Goal: Task Accomplishment & Management: Use online tool/utility

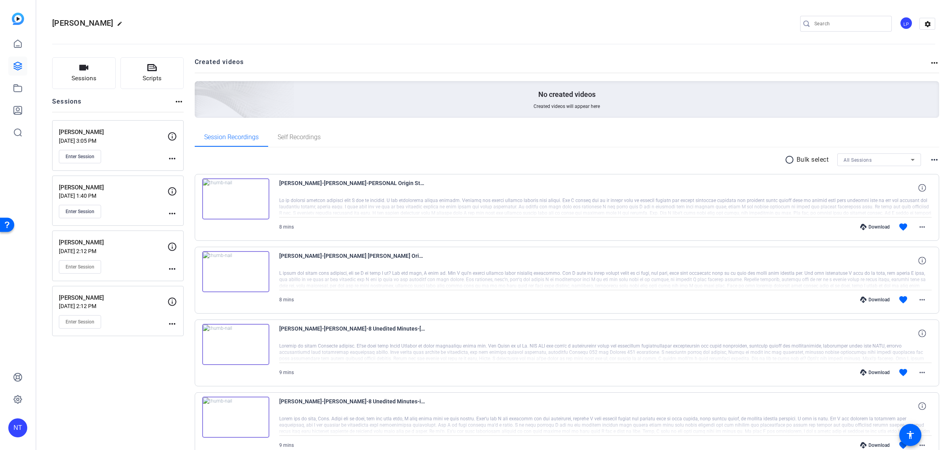
scroll to position [98, 0]
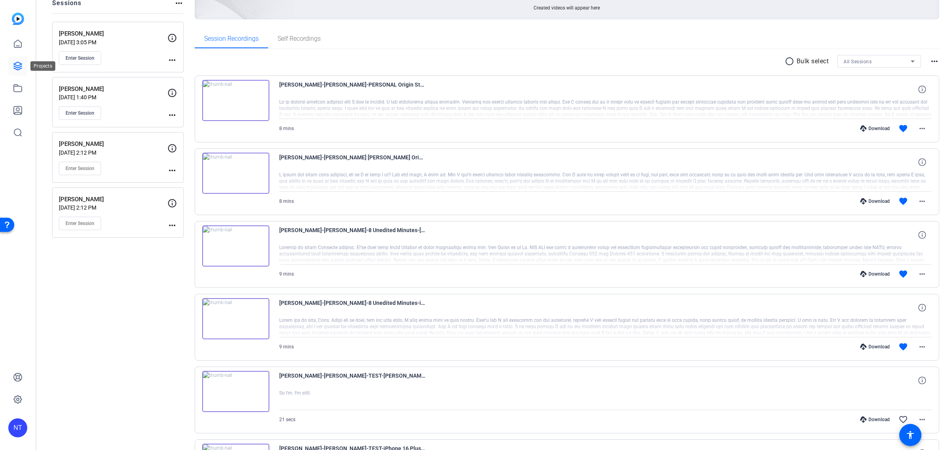
click at [16, 63] on icon at bounding box center [17, 65] width 9 height 9
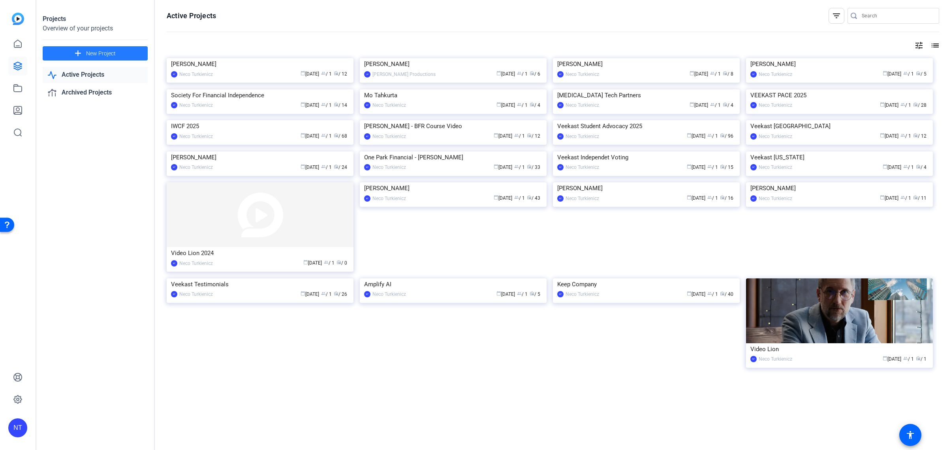
click at [113, 51] on span "New Project" at bounding box center [101, 53] width 30 height 8
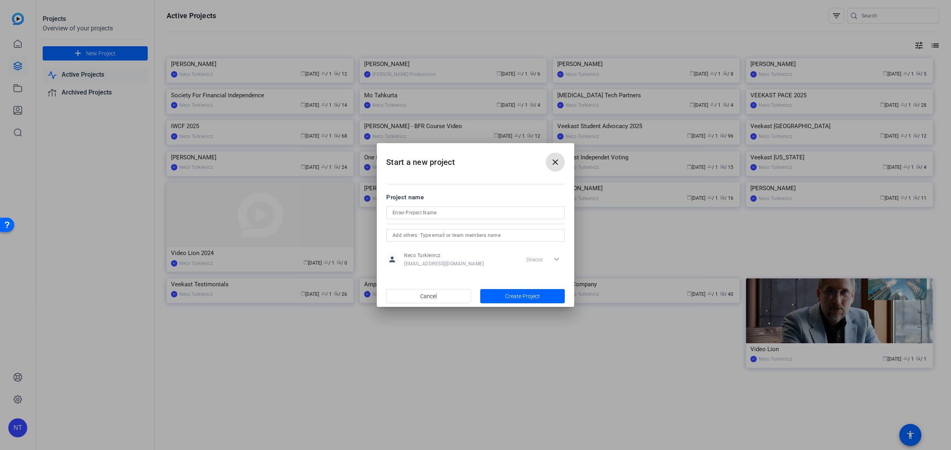
click at [405, 213] on input at bounding box center [476, 212] width 166 height 9
type input "Leib Screen recordings"
click at [518, 295] on span "Create Project" at bounding box center [522, 296] width 35 height 8
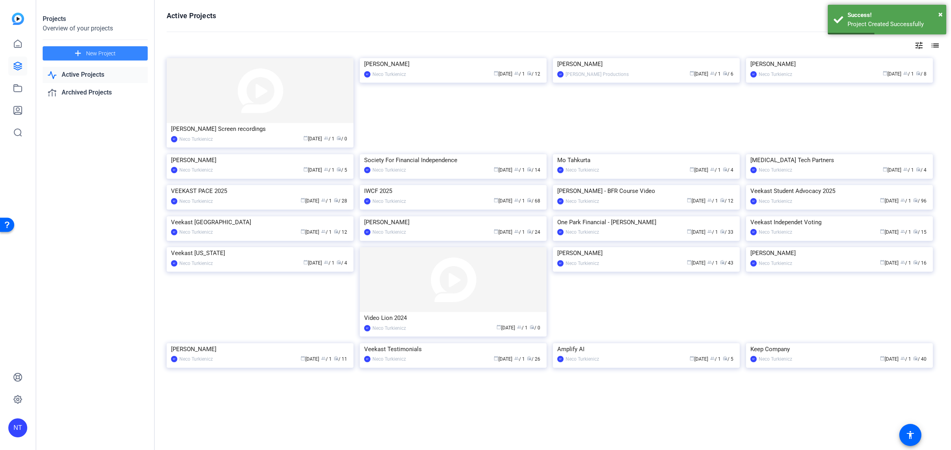
click at [117, 50] on span at bounding box center [95, 53] width 105 height 19
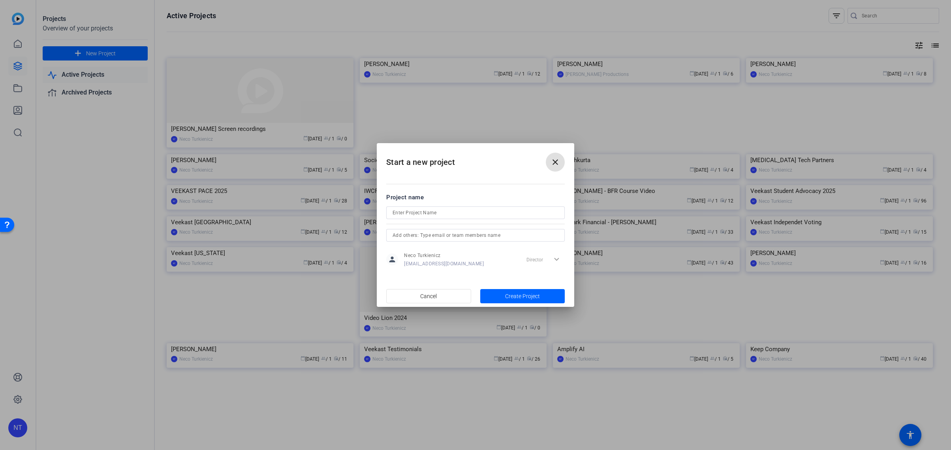
click at [405, 217] on input at bounding box center [476, 212] width 166 height 9
type input "Procedures"
click at [519, 296] on span "Create Project" at bounding box center [522, 296] width 35 height 8
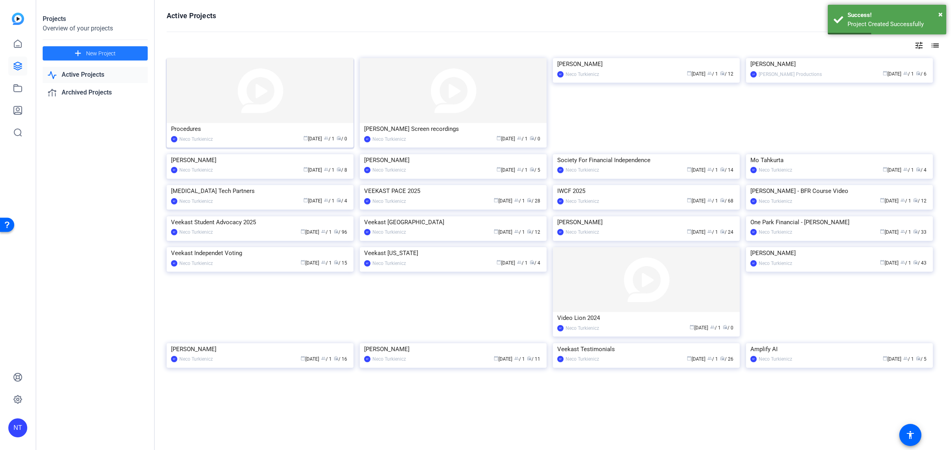
click at [248, 103] on img at bounding box center [260, 90] width 187 height 65
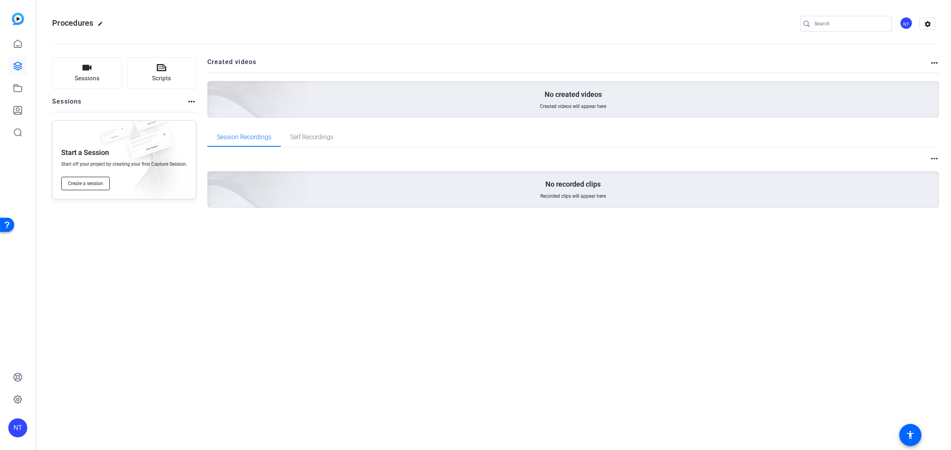
click at [88, 181] on span "Create a session" at bounding box center [85, 183] width 35 height 6
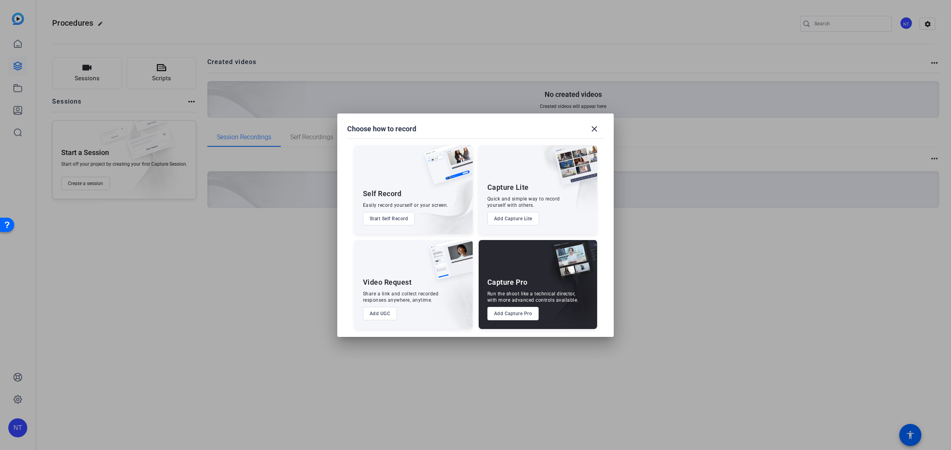
click at [390, 217] on button "Start Self Record" at bounding box center [389, 218] width 52 height 13
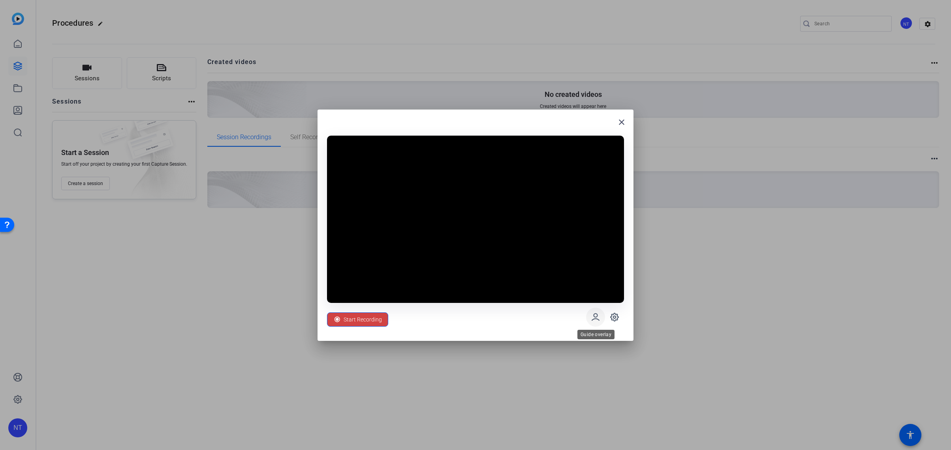
click at [593, 316] on icon at bounding box center [595, 316] width 9 height 9
click at [616, 316] on icon at bounding box center [614, 316] width 9 height 9
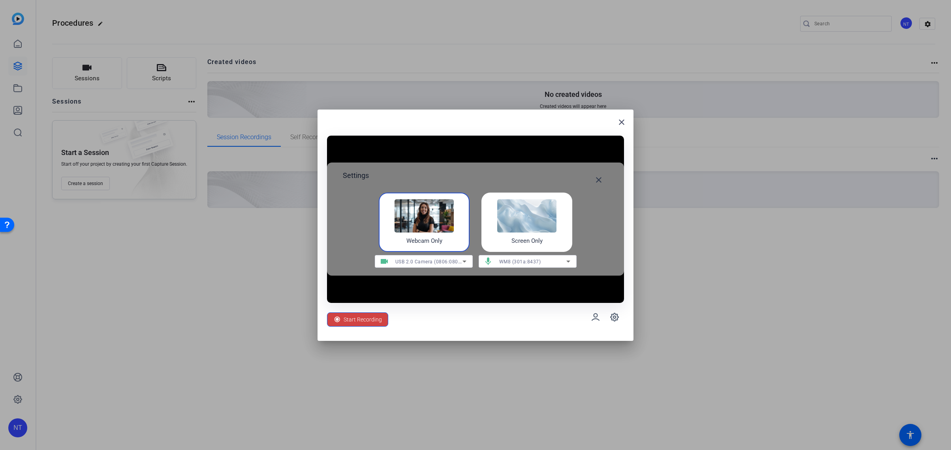
click at [530, 217] on img at bounding box center [526, 215] width 59 height 33
click at [363, 319] on span "Start Recording" at bounding box center [363, 319] width 38 height 15
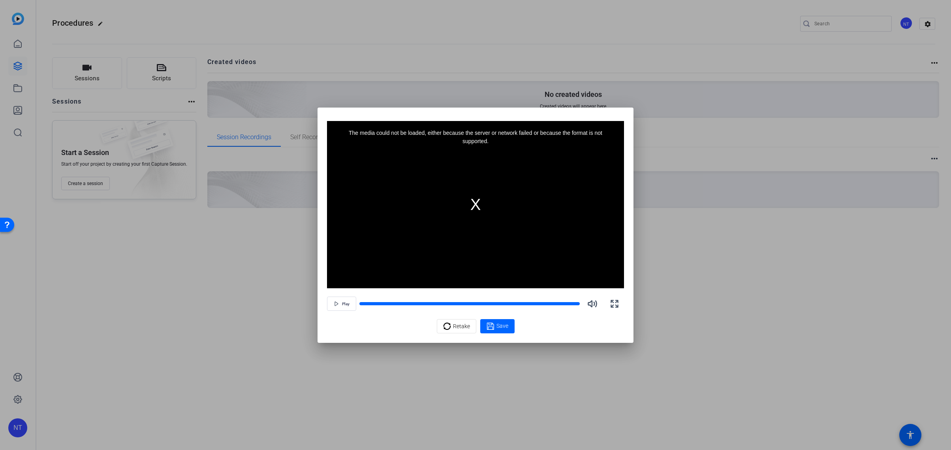
click at [476, 205] on div "The media could not be loaded, either because the server or network failed or b…" at bounding box center [475, 204] width 297 height 167
click at [458, 326] on span "Retake" at bounding box center [461, 325] width 17 height 15
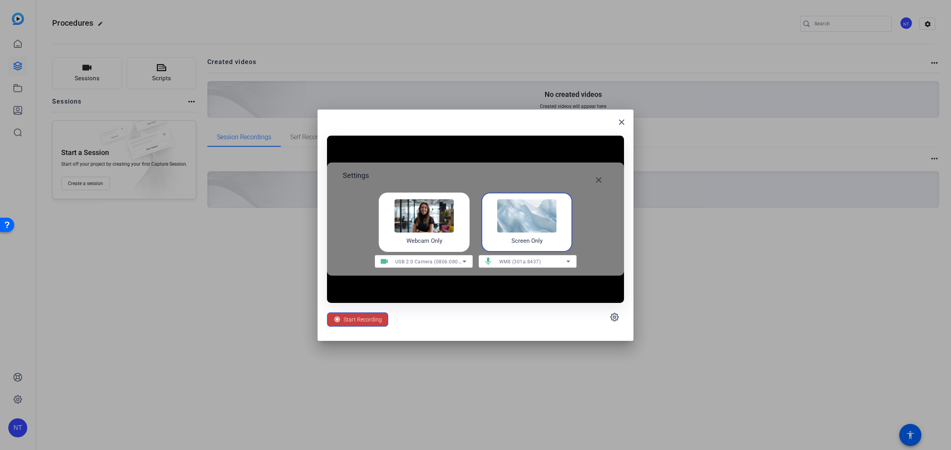
click at [359, 318] on span "Start Recording" at bounding box center [363, 319] width 38 height 15
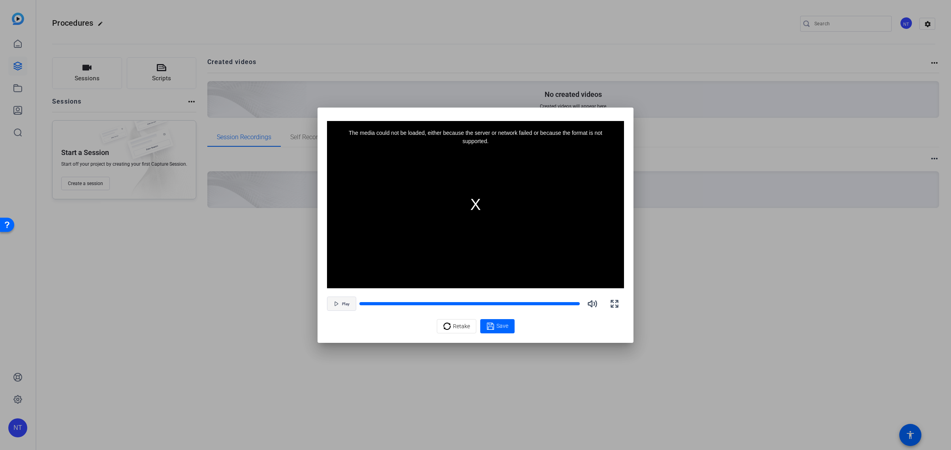
click at [342, 304] on span "Play" at bounding box center [346, 303] width 8 height 5
click at [339, 303] on span "button" at bounding box center [341, 303] width 28 height 19
click at [467, 329] on span "Retake" at bounding box center [461, 325] width 17 height 15
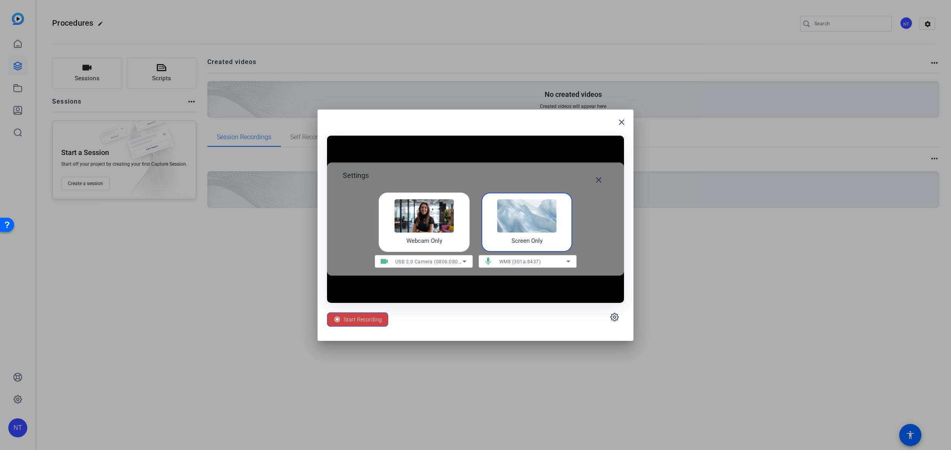
click at [437, 222] on img at bounding box center [424, 215] width 59 height 33
click at [524, 225] on img at bounding box center [526, 215] width 59 height 33
click at [357, 319] on span "Start Recording" at bounding box center [363, 319] width 38 height 15
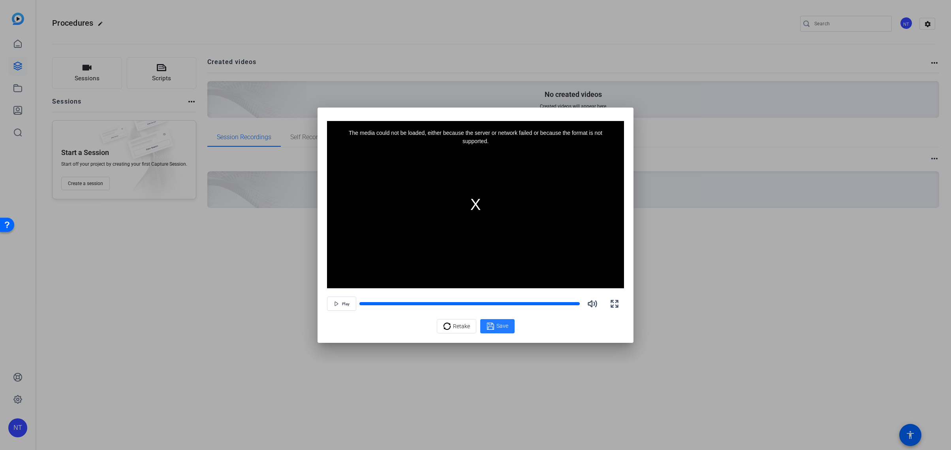
click at [501, 325] on span "Save" at bounding box center [503, 326] width 12 height 8
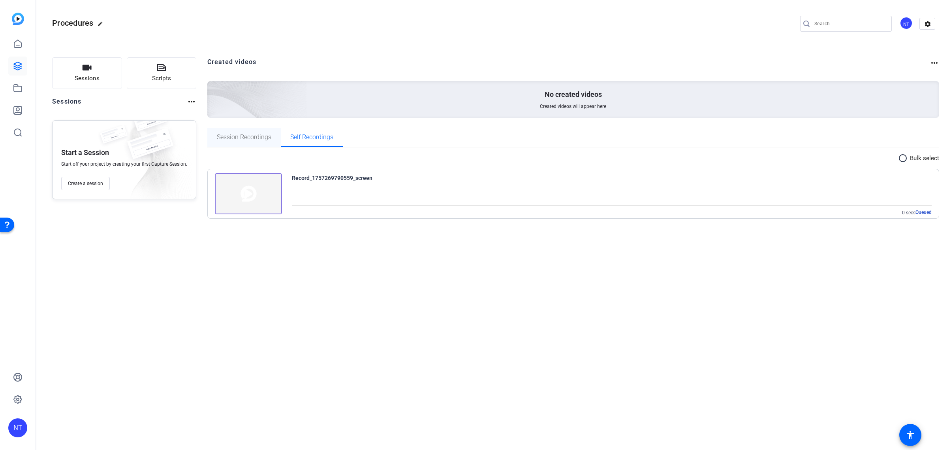
click at [231, 135] on span "Session Recordings" at bounding box center [244, 137] width 55 height 6
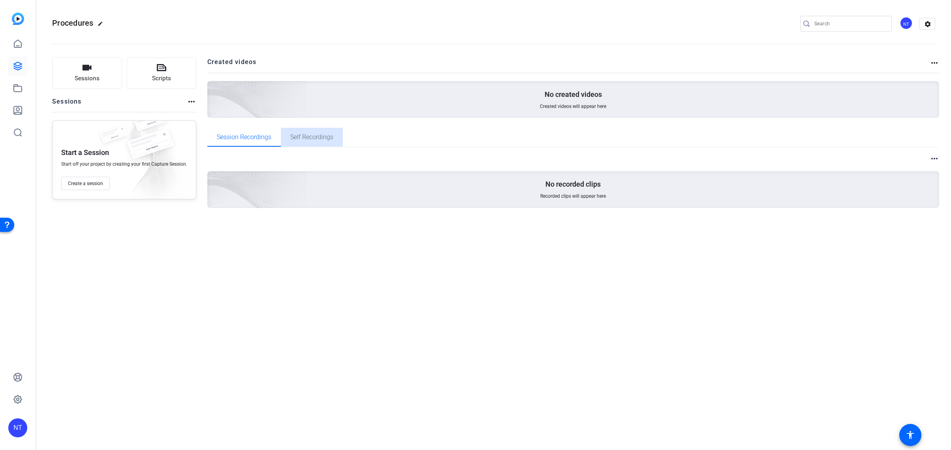
click at [301, 136] on span "Self Recordings" at bounding box center [311, 137] width 43 height 6
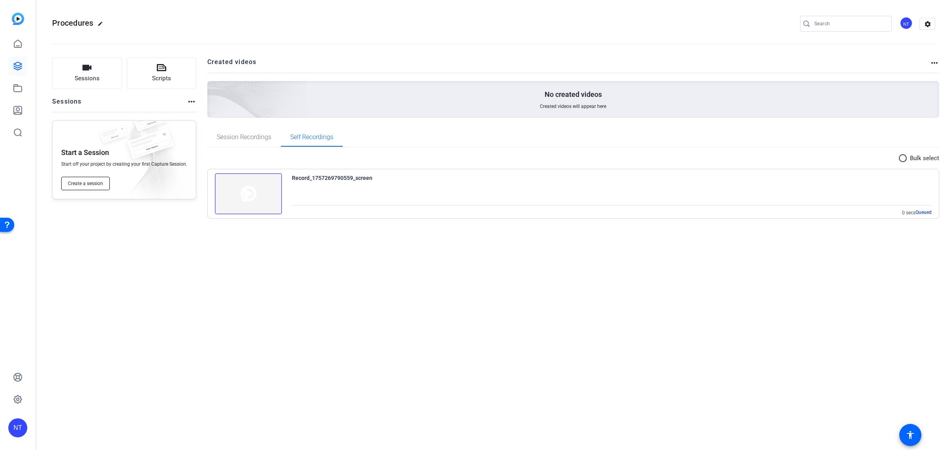
click at [74, 181] on span "Create a session" at bounding box center [85, 183] width 35 height 6
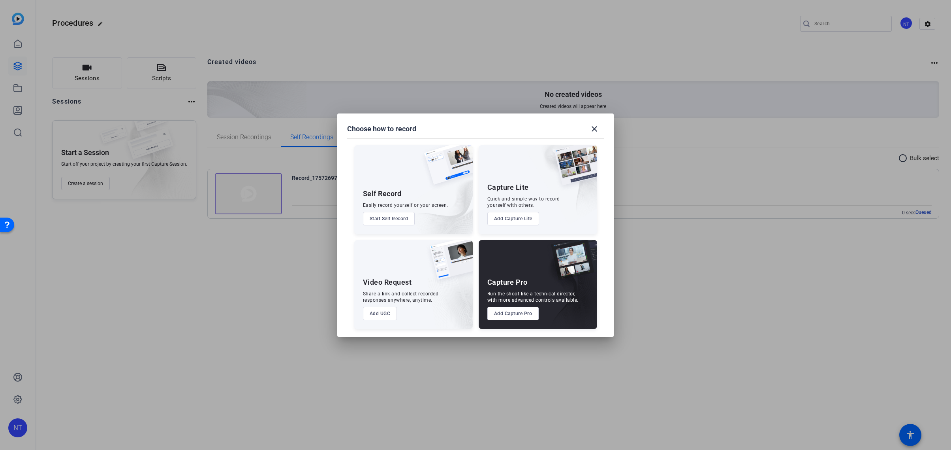
click at [395, 215] on button "Start Self Record" at bounding box center [389, 218] width 52 height 13
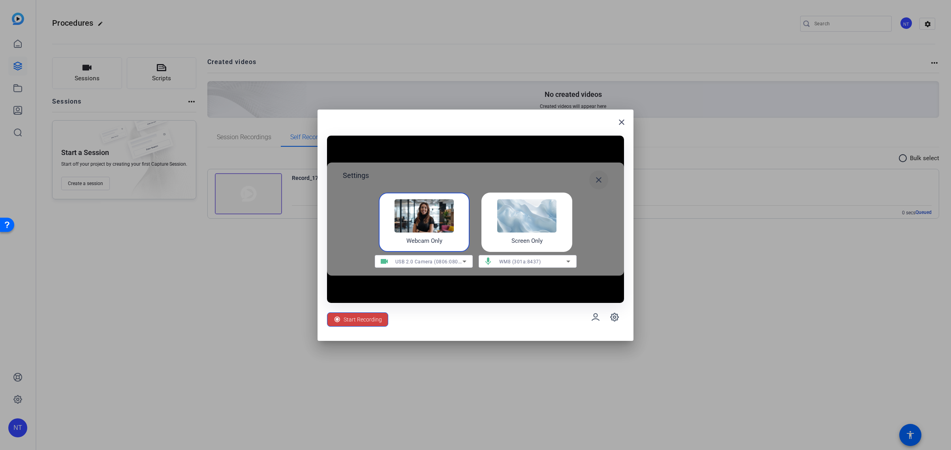
click at [600, 179] on mat-icon "close" at bounding box center [598, 179] width 9 height 9
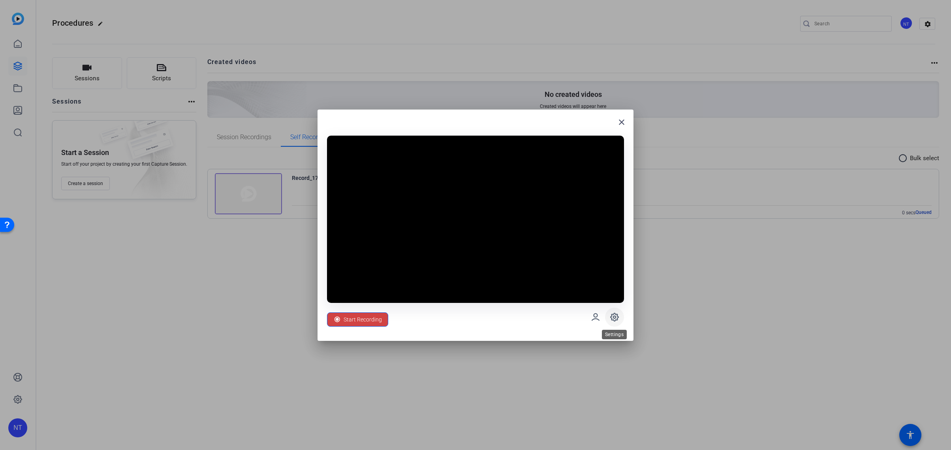
click at [614, 315] on icon at bounding box center [614, 316] width 9 height 9
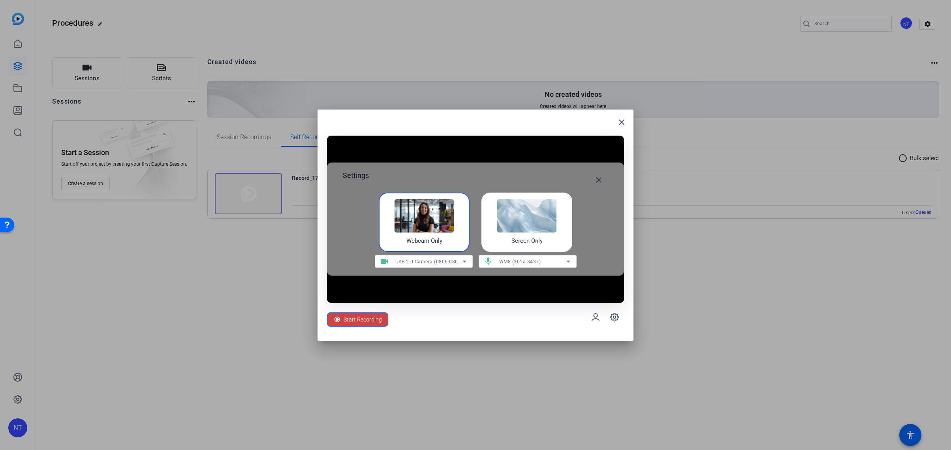
click at [531, 229] on img at bounding box center [526, 215] width 59 height 33
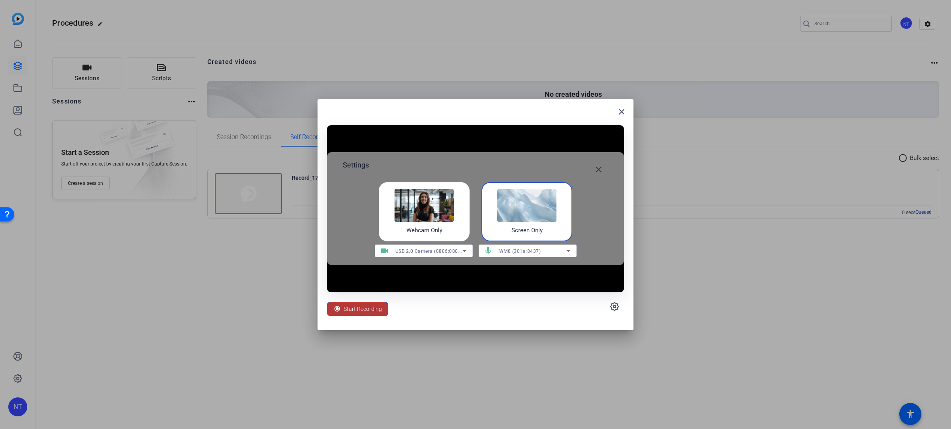
click at [363, 309] on span "Start Recording" at bounding box center [363, 308] width 38 height 15
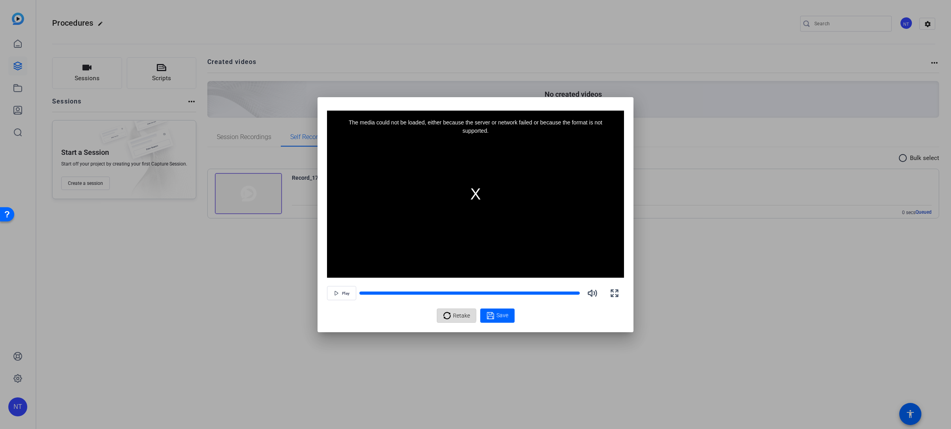
click at [452, 315] on div "Retake" at bounding box center [456, 315] width 27 height 15
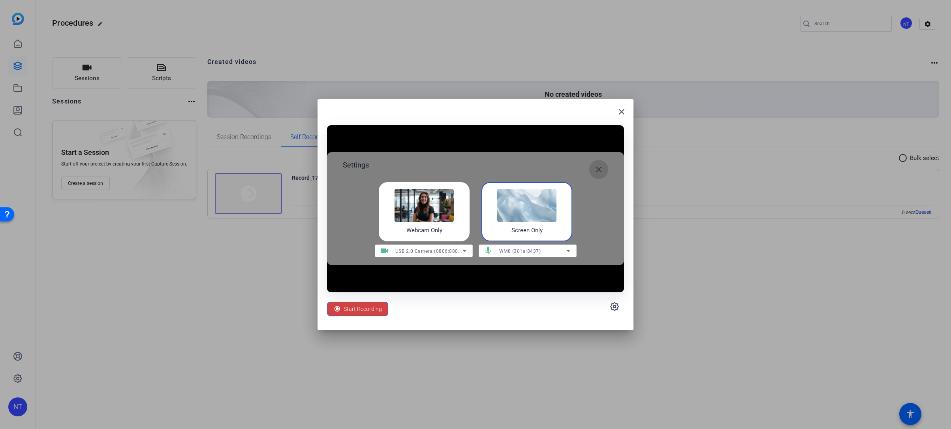
click at [598, 170] on mat-icon "close" at bounding box center [598, 169] width 9 height 9
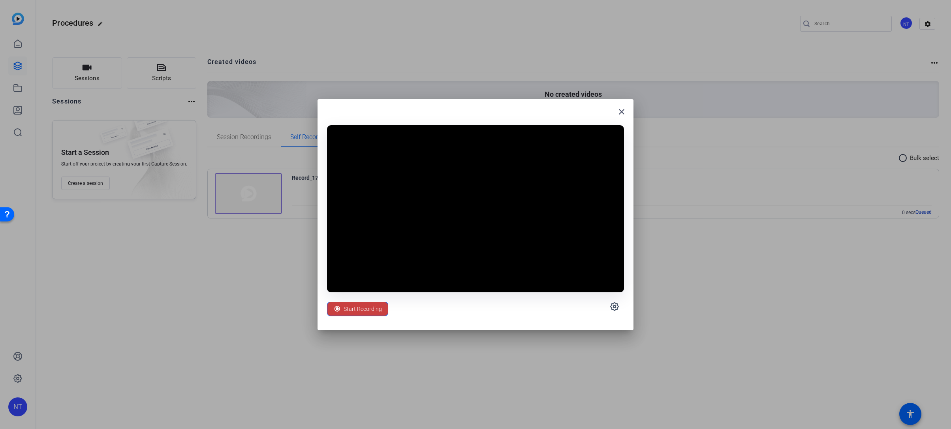
click at [354, 310] on span "Start Recording" at bounding box center [363, 308] width 38 height 15
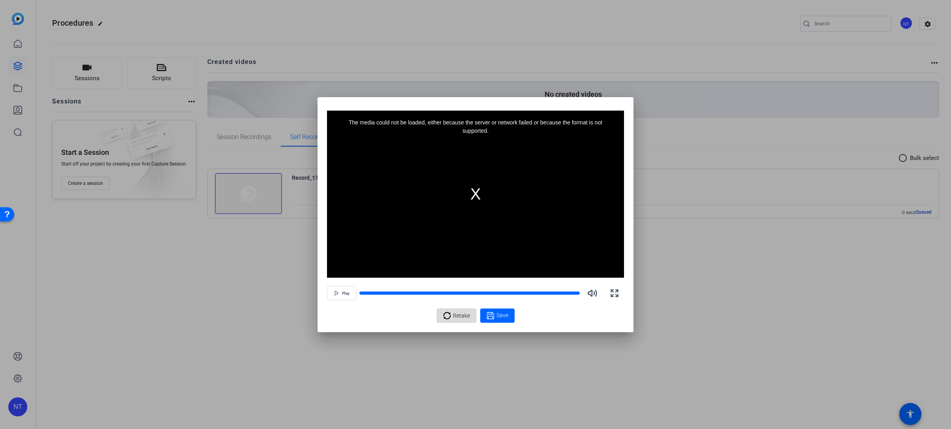
click at [457, 316] on span "Retake" at bounding box center [461, 315] width 17 height 15
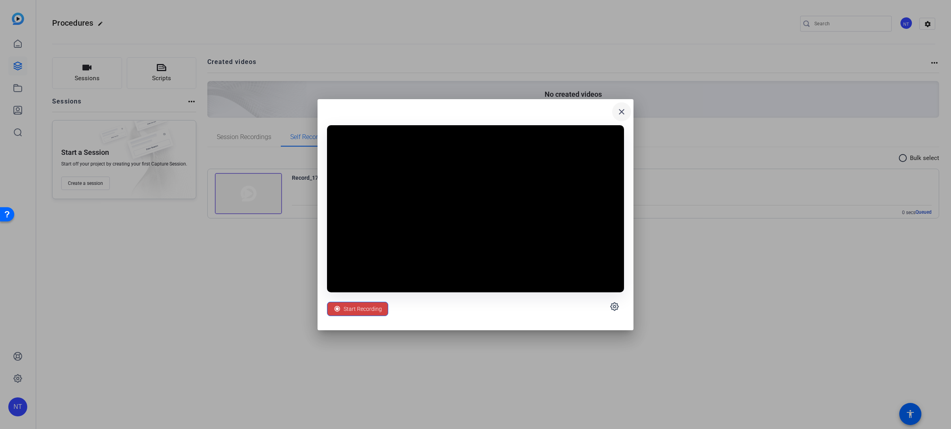
click at [620, 109] on mat-icon "close" at bounding box center [621, 111] width 9 height 9
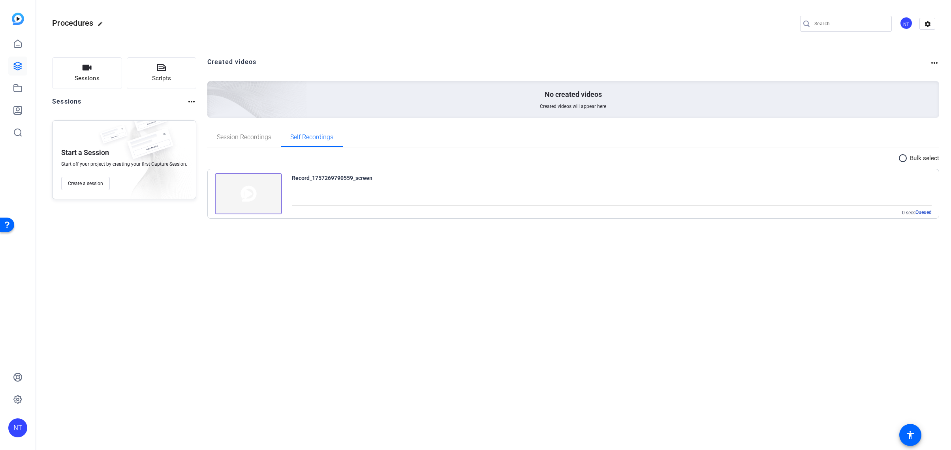
click at [248, 196] on img at bounding box center [248, 193] width 67 height 41
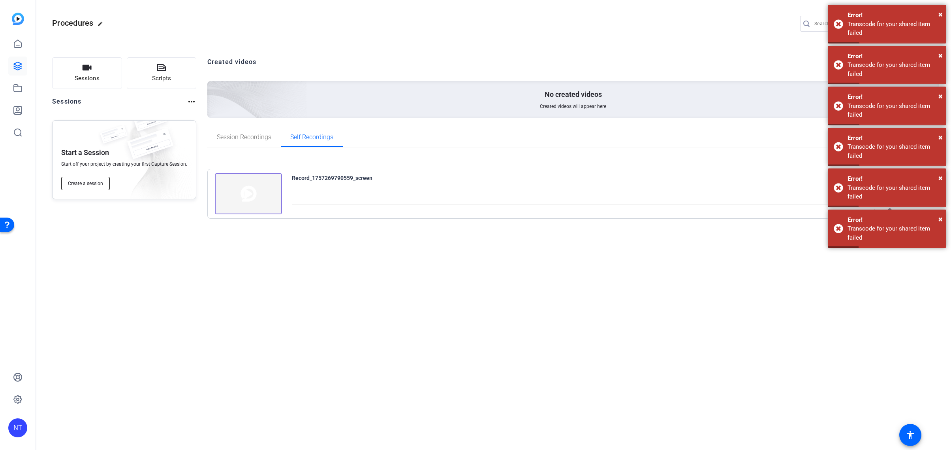
click at [90, 180] on button "Create a session" at bounding box center [85, 183] width 49 height 13
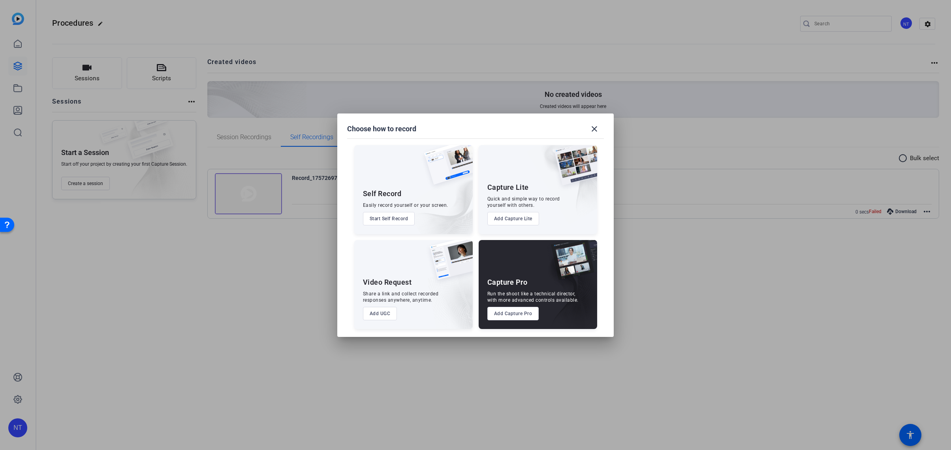
click at [521, 219] on button "Add Capture Lite" at bounding box center [513, 218] width 52 height 13
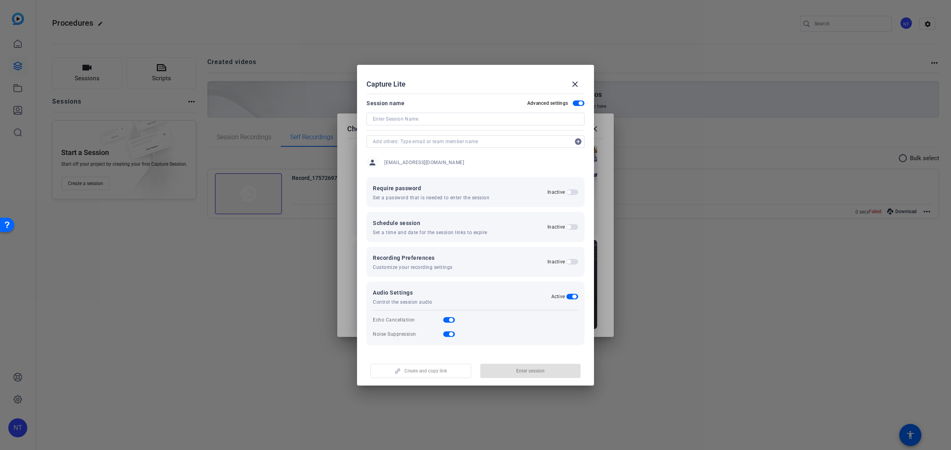
click at [386, 118] on input at bounding box center [475, 118] width 205 height 9
type input "Test 2"
click at [527, 371] on span "Enter session" at bounding box center [530, 370] width 28 height 6
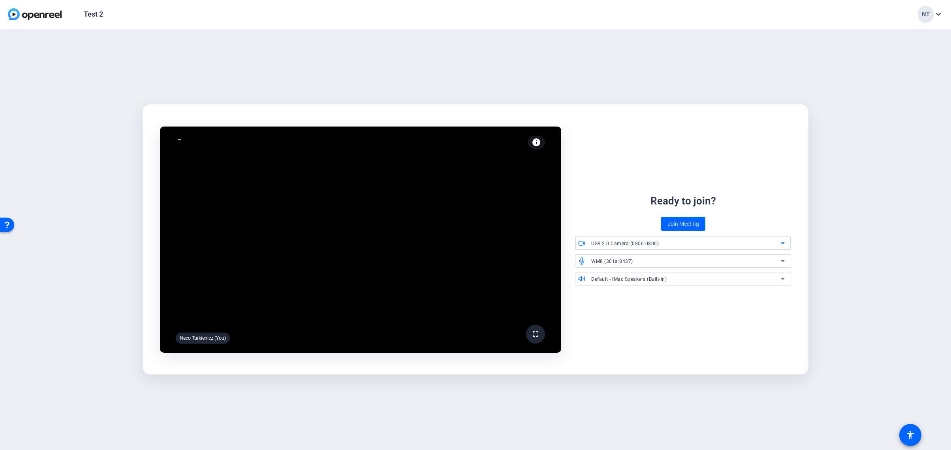
click at [783, 242] on icon at bounding box center [782, 242] width 9 height 9
click at [136, 156] on div at bounding box center [69, 146] width 133 height 19
click at [681, 225] on span "Join Meeting" at bounding box center [684, 224] width 32 height 8
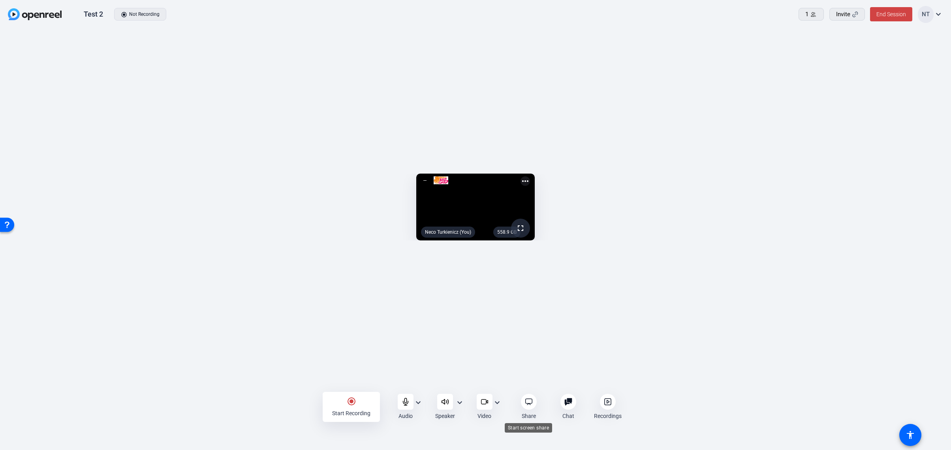
click at [530, 404] on icon at bounding box center [529, 401] width 8 height 8
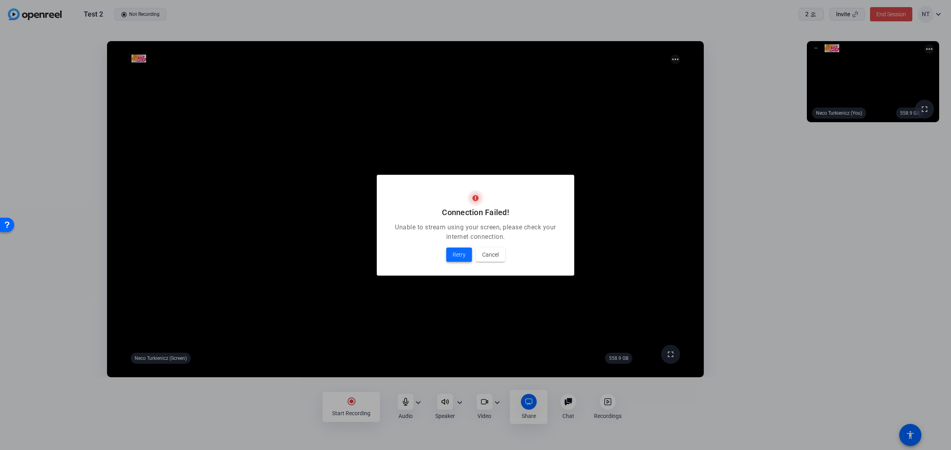
click at [461, 255] on span "Retry" at bounding box center [459, 254] width 13 height 9
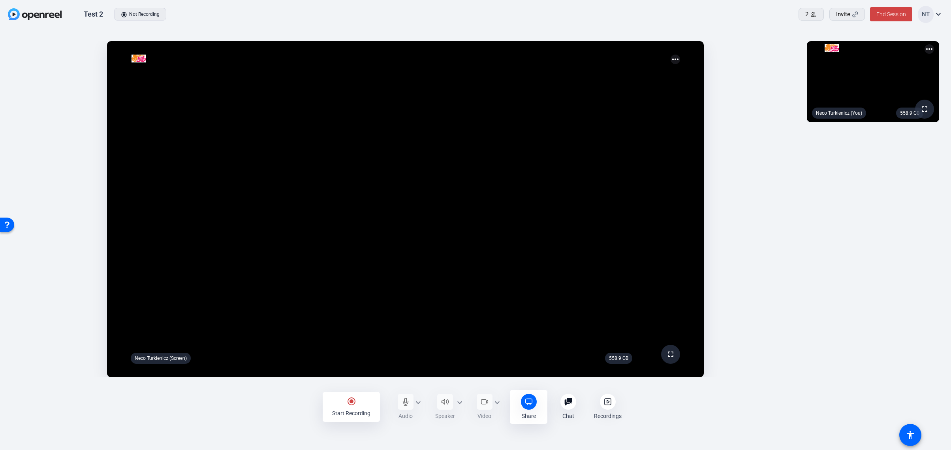
click at [353, 400] on mat-icon "radio_button_checked" at bounding box center [351, 400] width 9 height 9
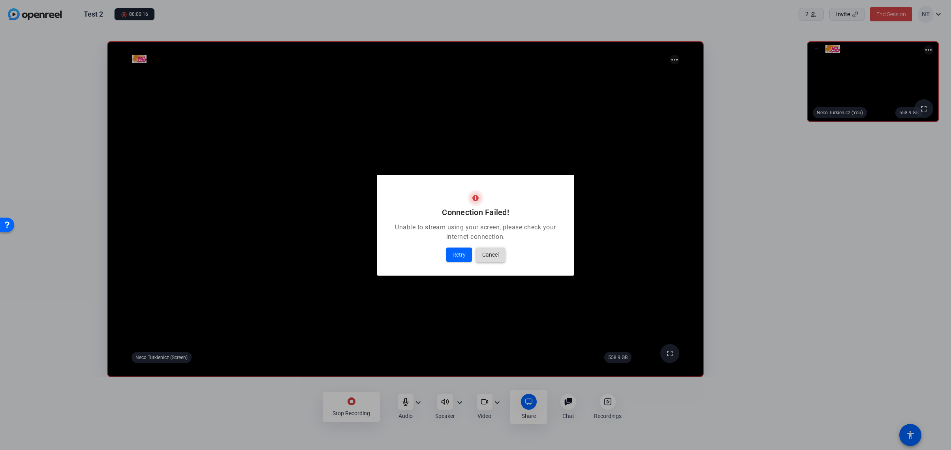
click at [487, 256] on span "Cancel" at bounding box center [490, 254] width 17 height 9
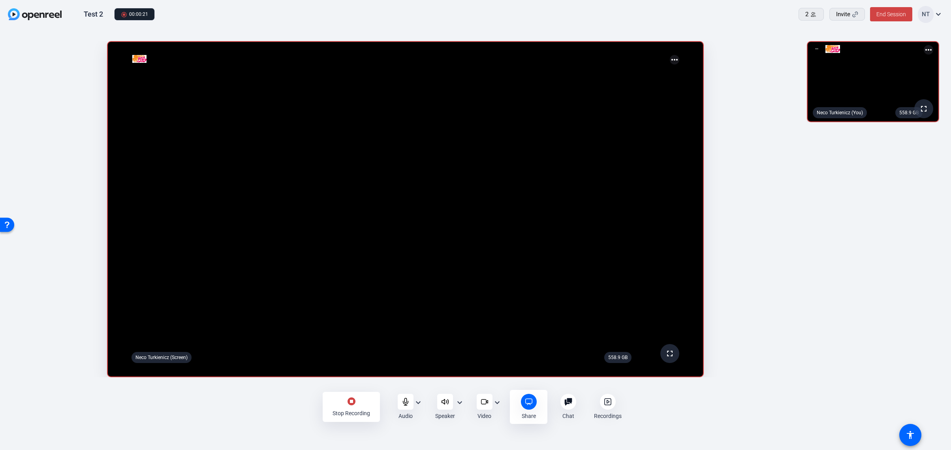
click at [352, 406] on div "stop_circle Stop Recording" at bounding box center [351, 406] width 57 height 30
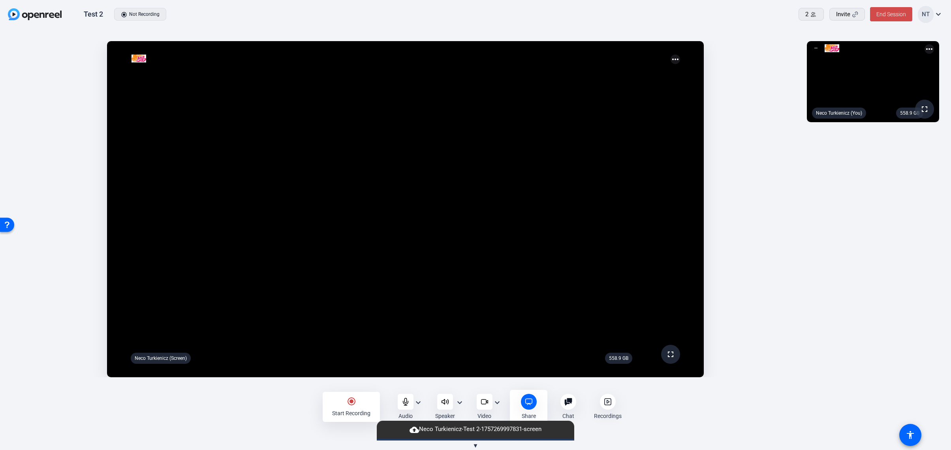
click at [890, 12] on span "End Session" at bounding box center [892, 14] width 30 height 6
click at [0, 0] on span "End Session For All" at bounding box center [0, 0] width 0 height 0
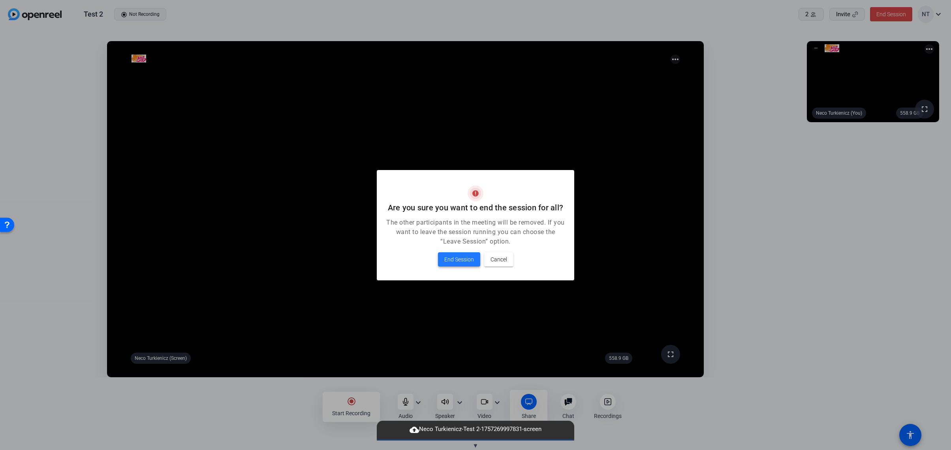
click at [461, 263] on span "End Session" at bounding box center [459, 258] width 30 height 9
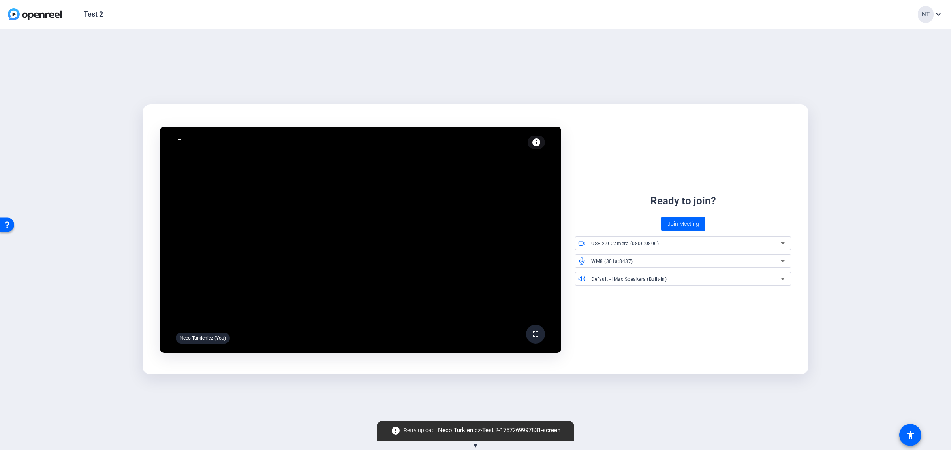
click at [99, 15] on div "Test 2" at bounding box center [93, 13] width 19 height 9
click at [92, 16] on div "Test 2" at bounding box center [93, 13] width 19 height 9
click at [30, 13] on img at bounding box center [35, 14] width 54 height 12
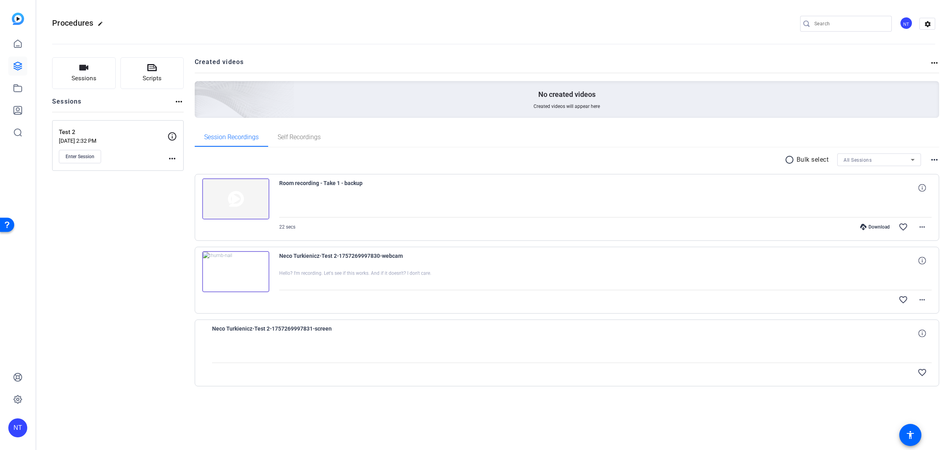
click at [236, 274] on img at bounding box center [235, 271] width 67 height 41
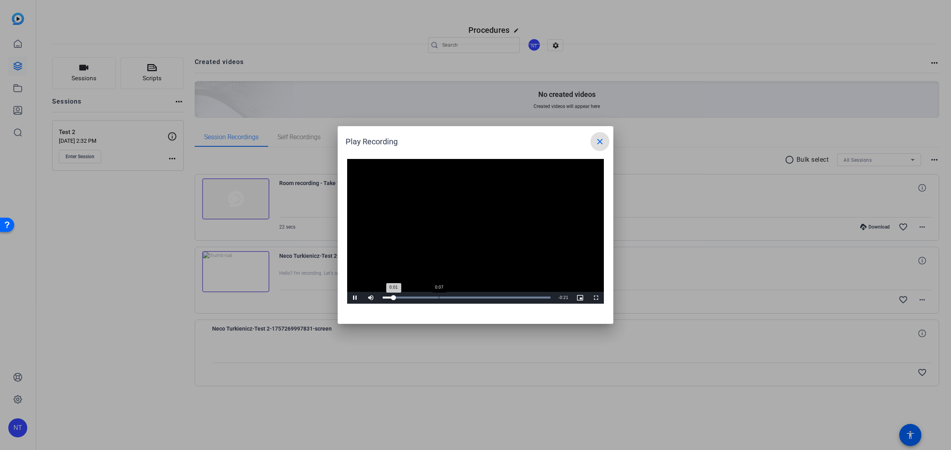
click at [439, 294] on div "Loaded : 100.00% 0:07 0:01" at bounding box center [467, 298] width 176 height 12
drag, startPoint x: 471, startPoint y: 295, endPoint x: 488, endPoint y: 295, distance: 17.0
click at [472, 295] on div "Loaded : 100.00% 0:11 0:11" at bounding box center [467, 298] width 176 height 12
drag, startPoint x: 495, startPoint y: 295, endPoint x: 506, endPoint y: 296, distance: 11.1
click at [496, 295] on div "Loaded : 100.00% 0:14 0:14" at bounding box center [467, 298] width 176 height 12
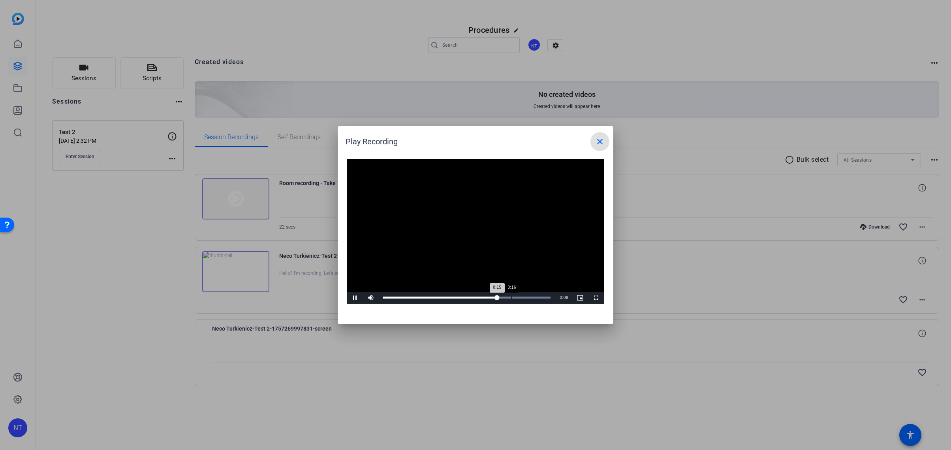
click at [513, 296] on div "Loaded : 100.00% 0:16 0:15" at bounding box center [467, 298] width 176 height 12
click at [0, 0] on div "0:18" at bounding box center [0, 0] width 0 height 0
click at [600, 143] on mat-icon "close" at bounding box center [599, 141] width 9 height 9
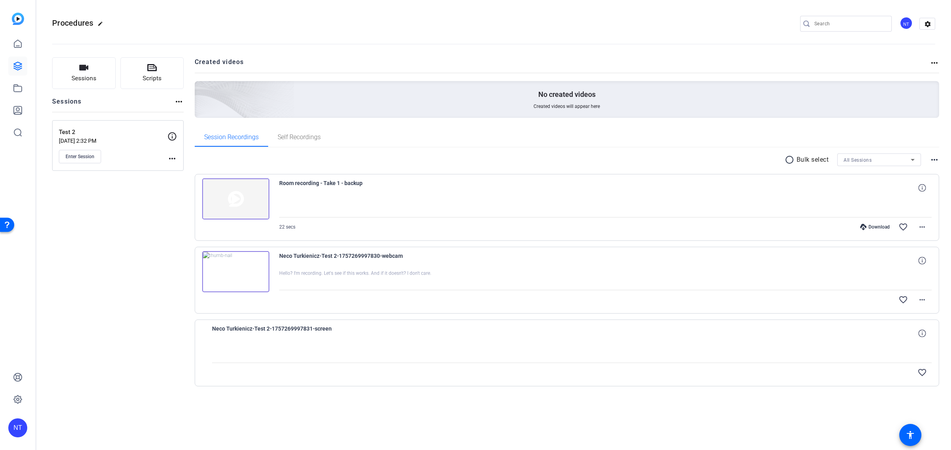
click at [245, 196] on img at bounding box center [235, 198] width 67 height 41
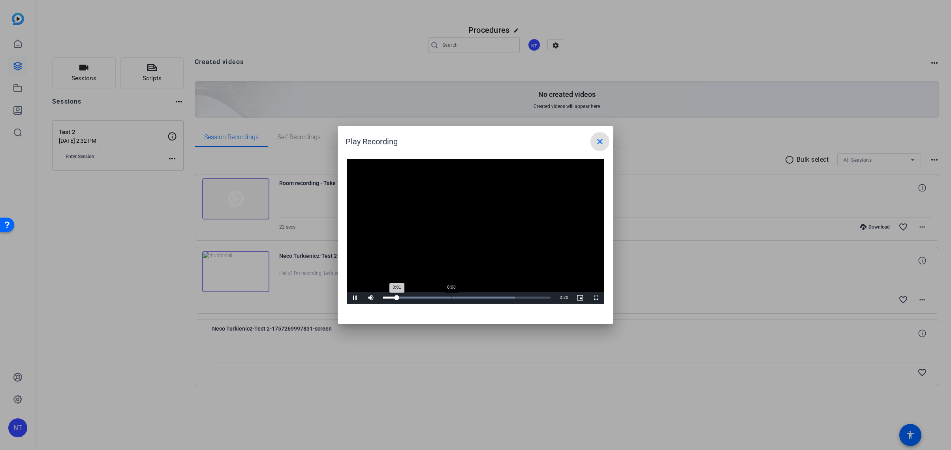
click at [451, 293] on div "Loaded : 78.86% 0:08 0:01" at bounding box center [467, 298] width 176 height 12
drag, startPoint x: 466, startPoint y: 295, endPoint x: 480, endPoint y: 296, distance: 14.3
click at [469, 296] on div "Loaded : 100.00% 0:10 0:09" at bounding box center [467, 298] width 176 height 12
drag, startPoint x: 486, startPoint y: 296, endPoint x: 496, endPoint y: 296, distance: 10.3
click at [486, 296] on div "Loaded : 100.00% 0:13 0:11" at bounding box center [467, 297] width 168 height 2
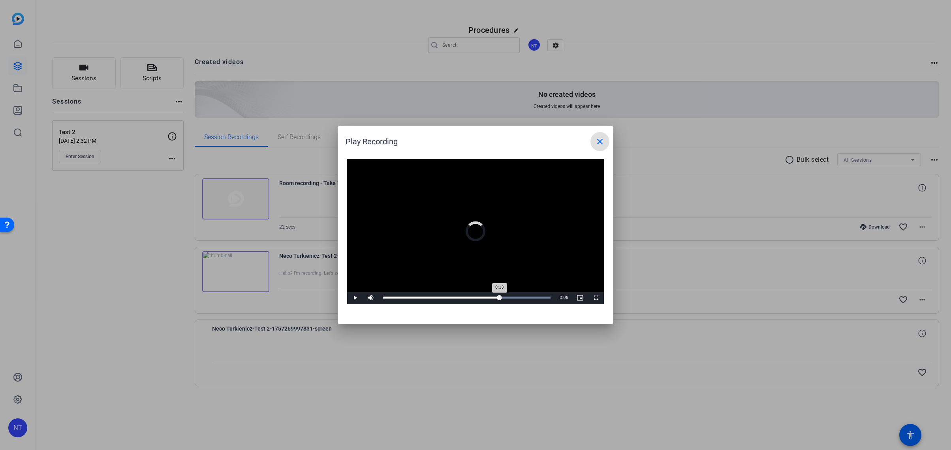
drag, startPoint x: 500, startPoint y: 296, endPoint x: 506, endPoint y: 295, distance: 6.8
click at [501, 296] on div "Loaded : 100.00% 0:15 0:13" at bounding box center [467, 298] width 176 height 12
click at [604, 139] on mat-icon "close" at bounding box center [599, 141] width 9 height 9
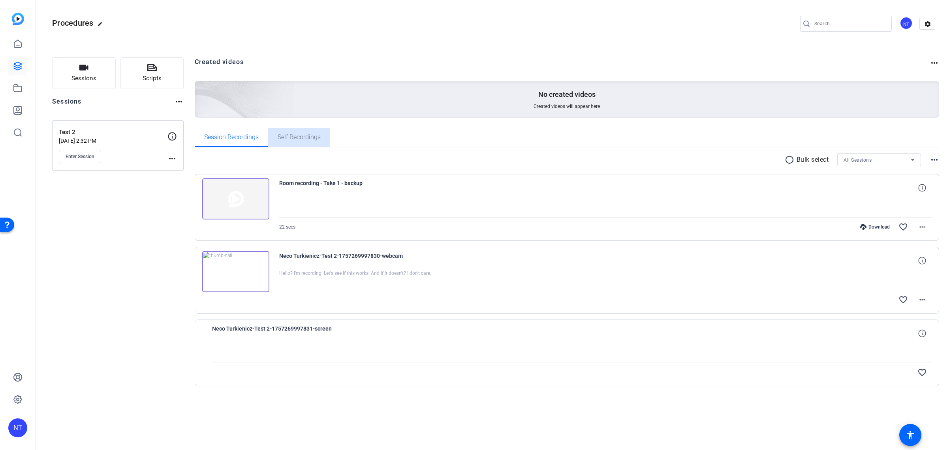
click at [305, 142] on span "Self Recordings" at bounding box center [299, 137] width 43 height 19
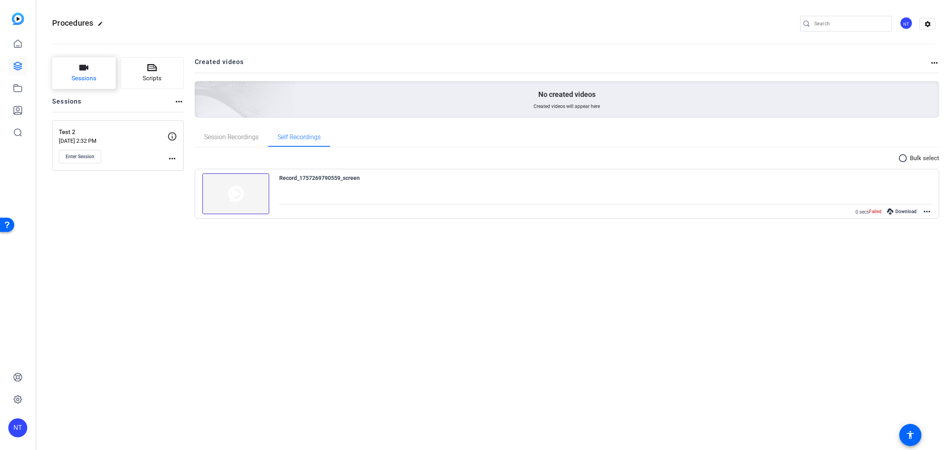
click at [78, 75] on span "Sessions" at bounding box center [84, 78] width 25 height 9
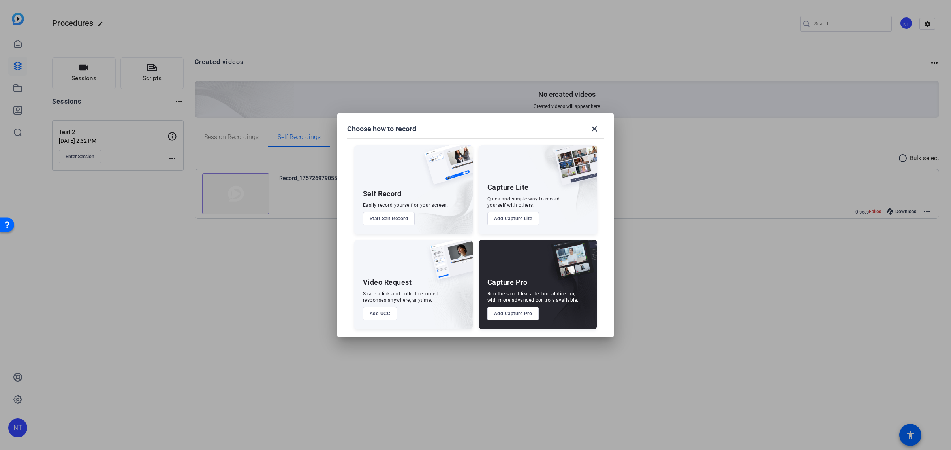
click at [388, 219] on button "Start Self Record" at bounding box center [389, 218] width 52 height 13
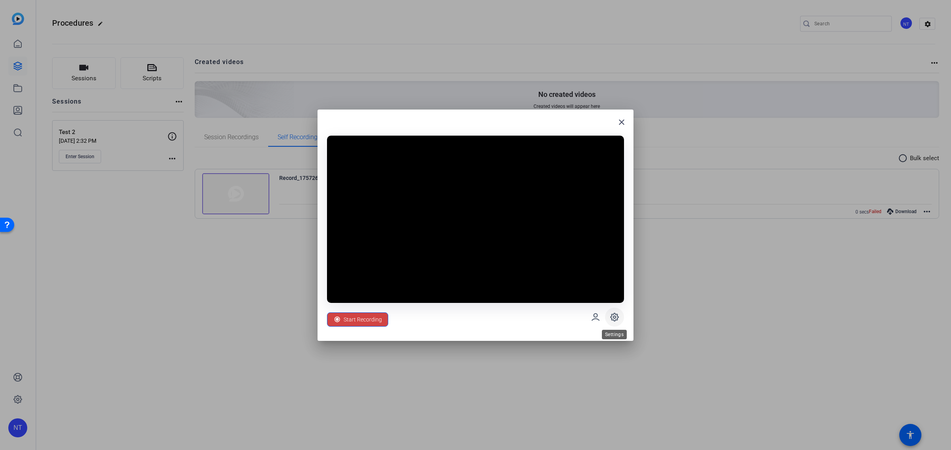
click at [613, 317] on icon at bounding box center [614, 316] width 9 height 9
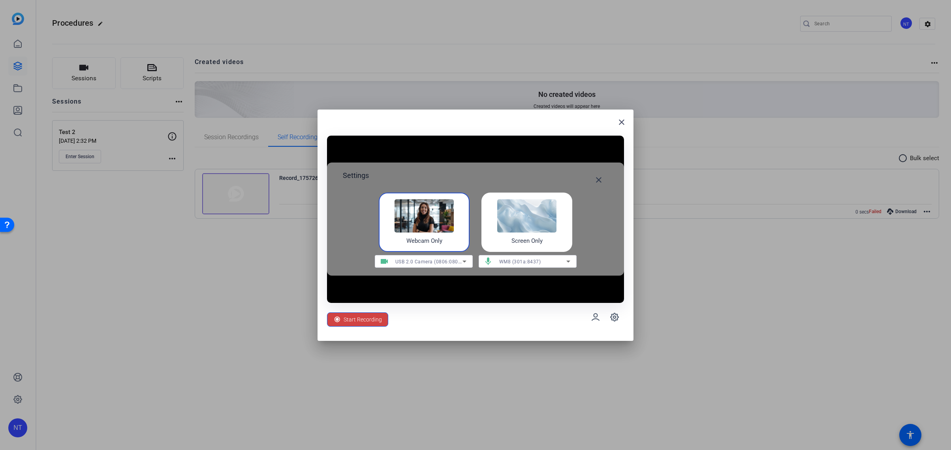
click at [523, 225] on img at bounding box center [526, 215] width 59 height 33
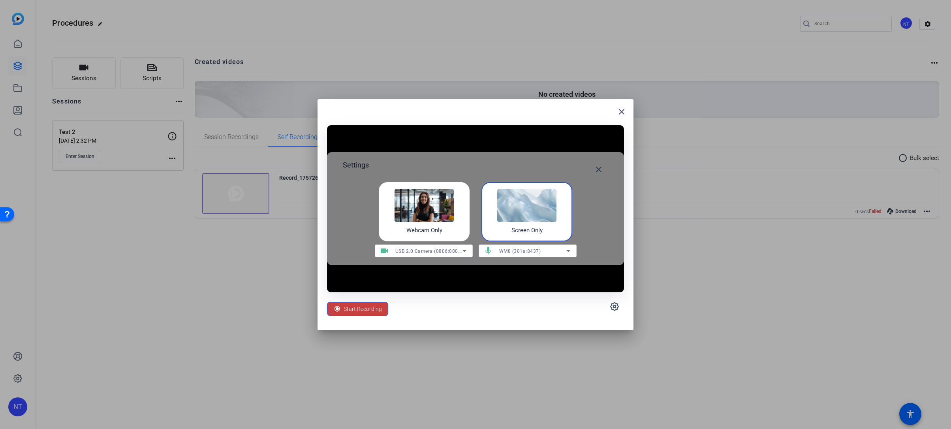
click at [357, 309] on span "Start Recording" at bounding box center [363, 308] width 38 height 15
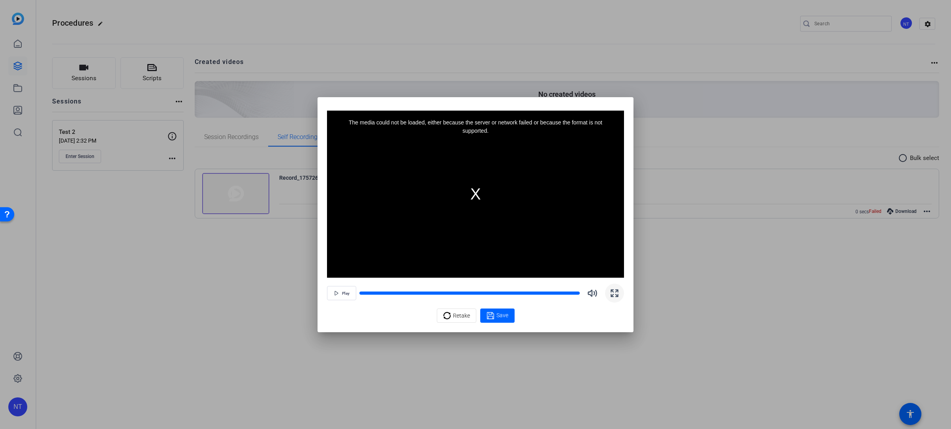
click at [615, 293] on icon "button" at bounding box center [614, 292] width 9 height 9
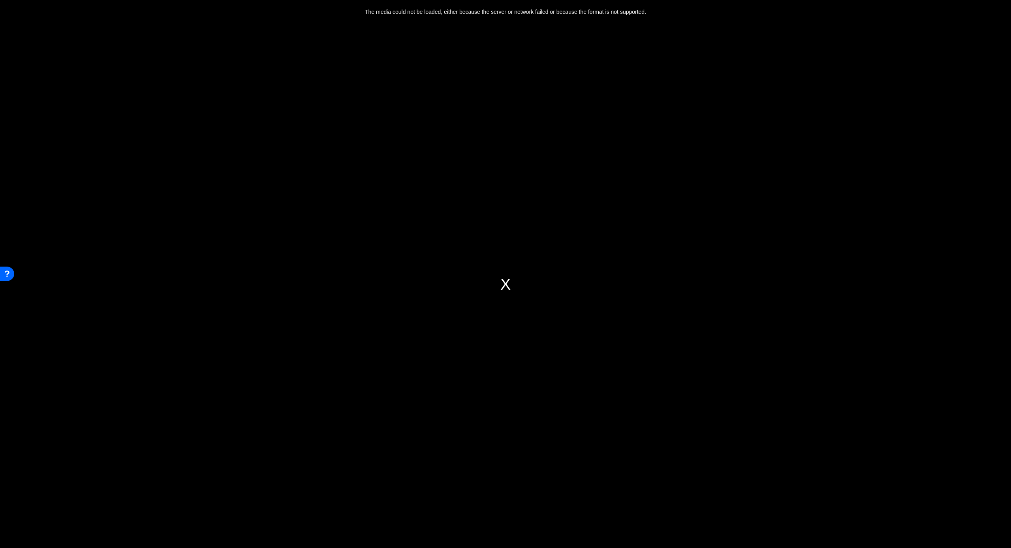
click at [695, 344] on div "The media could not be loaded, either because the server or network failed or b…" at bounding box center [505, 284] width 1011 height 569
click at [574, 8] on div "The media could not be loaded, either because the server or network failed or b…" at bounding box center [505, 284] width 1011 height 569
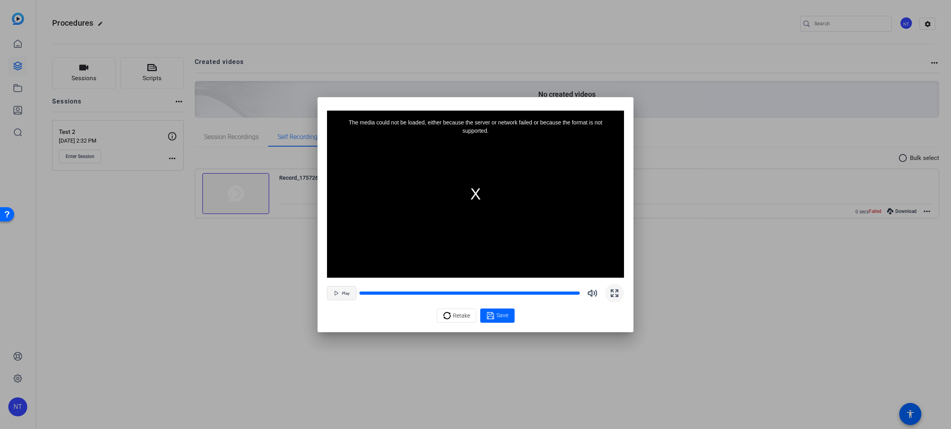
click at [342, 295] on span "button" at bounding box center [341, 293] width 28 height 19
click at [142, 37] on div at bounding box center [475, 214] width 951 height 429
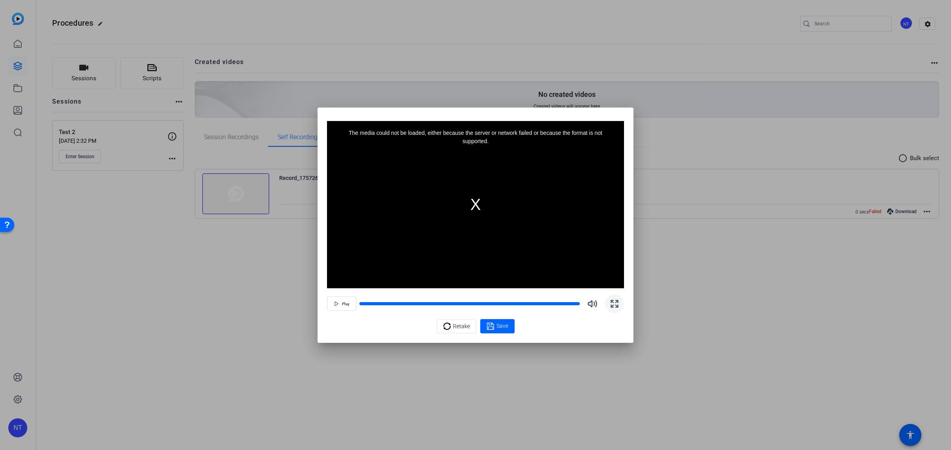
click at [156, 51] on div at bounding box center [475, 225] width 951 height 450
click at [498, 332] on span at bounding box center [497, 325] width 34 height 19
